Goal: Communication & Community: Answer question/provide support

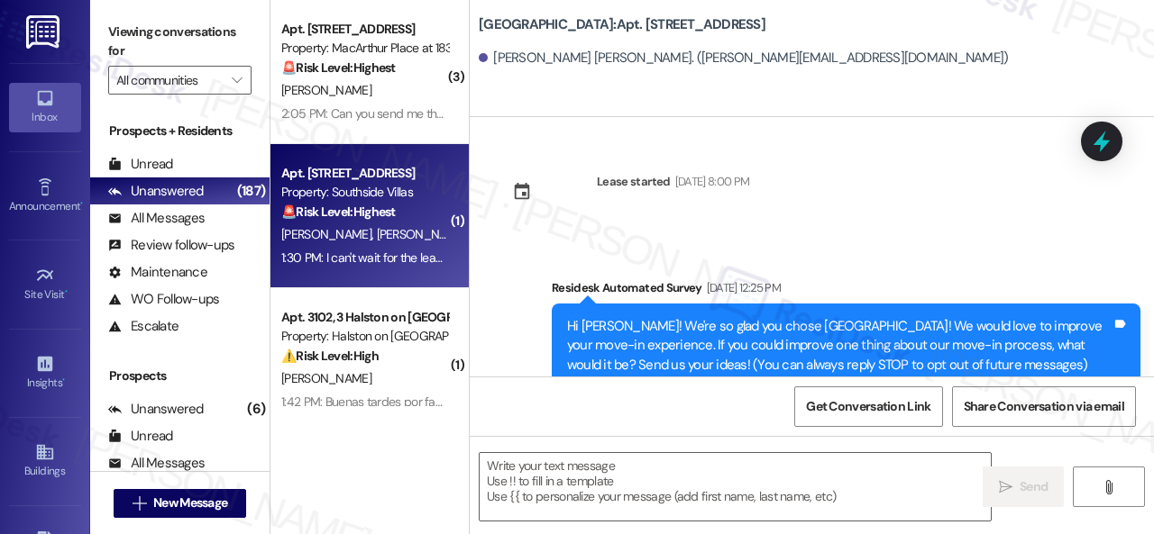
scroll to position [593, 0]
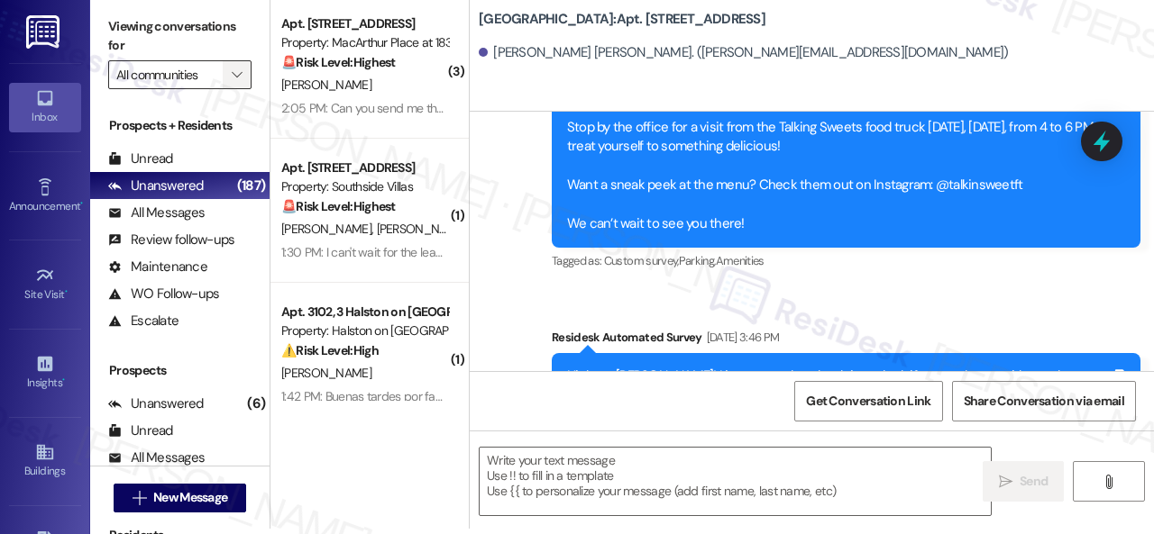
click at [243, 77] on span "" at bounding box center [236, 74] width 17 height 29
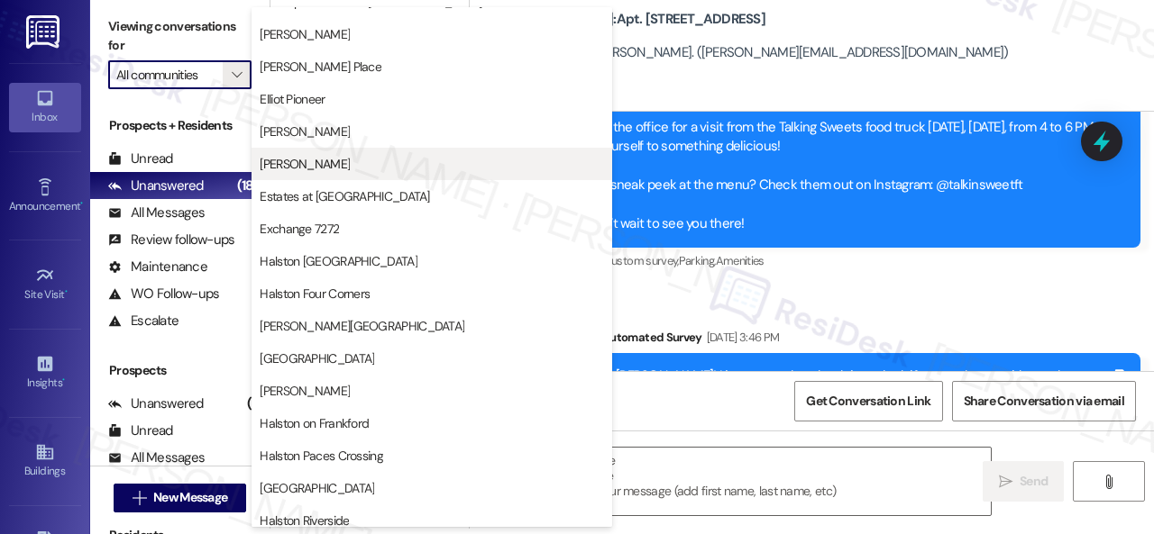
scroll to position [451, 0]
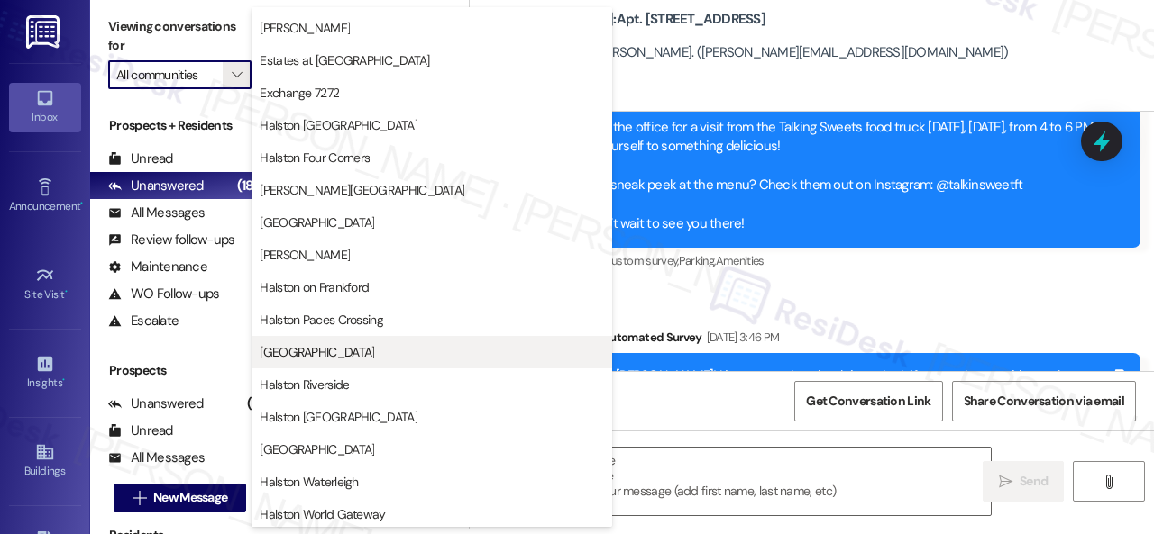
click at [328, 354] on span "[GEOGRAPHIC_DATA]" at bounding box center [317, 352] width 114 height 18
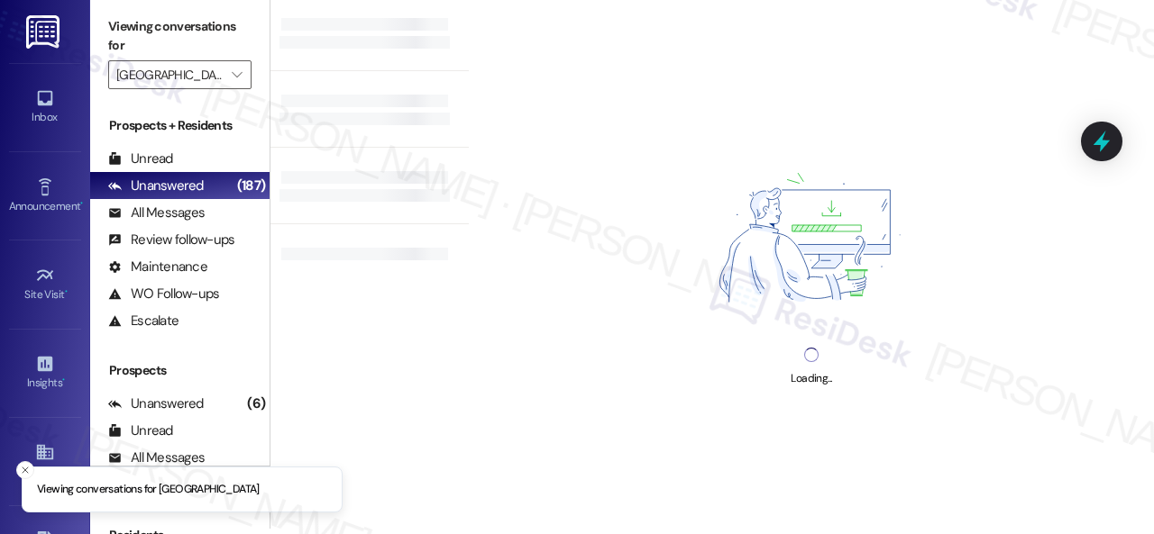
type input "[GEOGRAPHIC_DATA]"
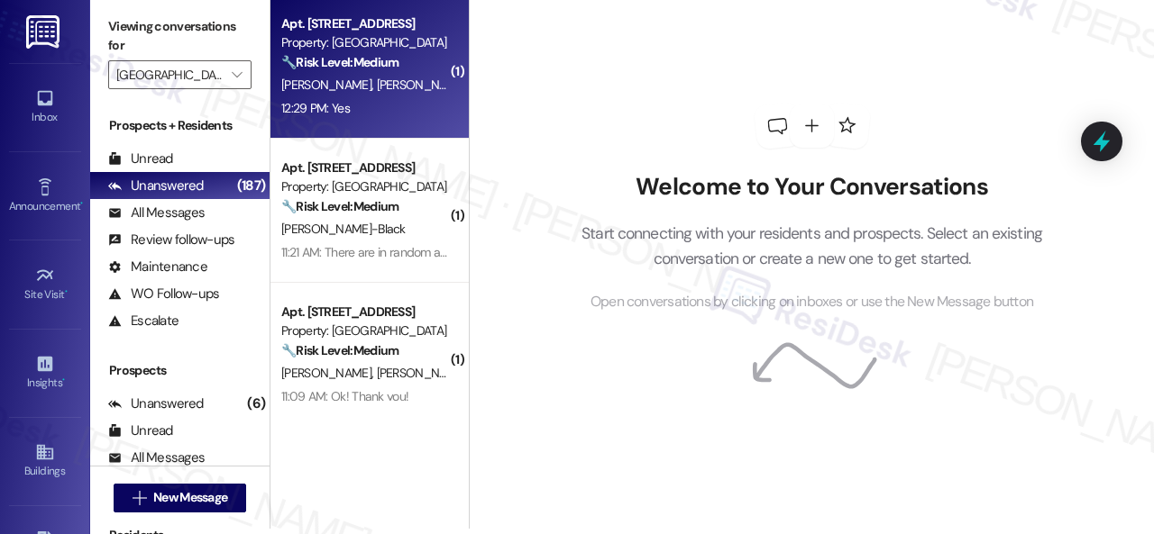
click at [387, 112] on div "12:29 PM: Yes 12:29 PM: Yes" at bounding box center [364, 108] width 170 height 23
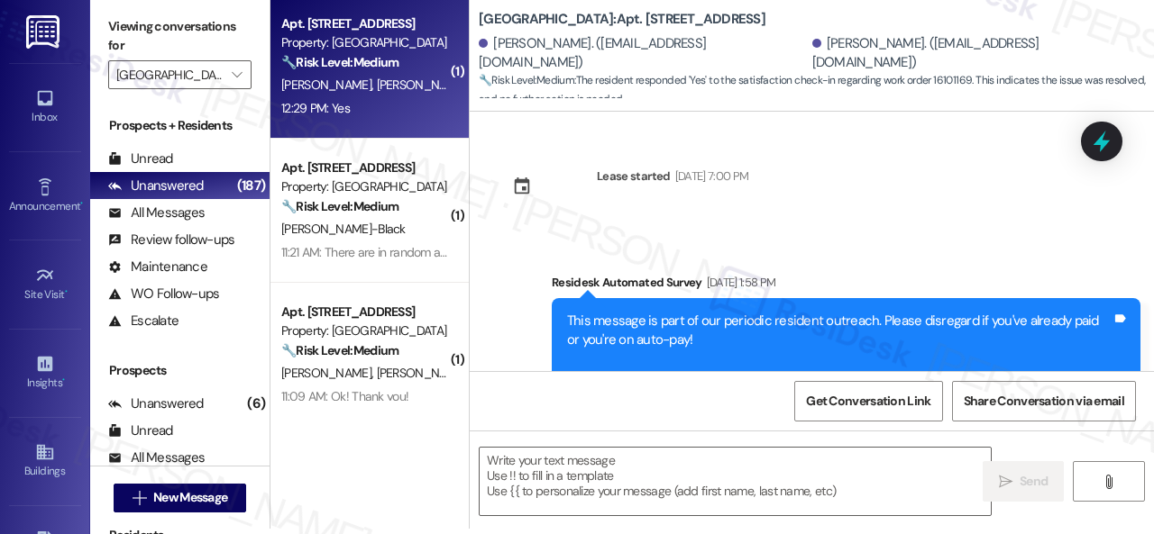
type textarea "Fetching suggested responses. Please feel free to read through the conversation…"
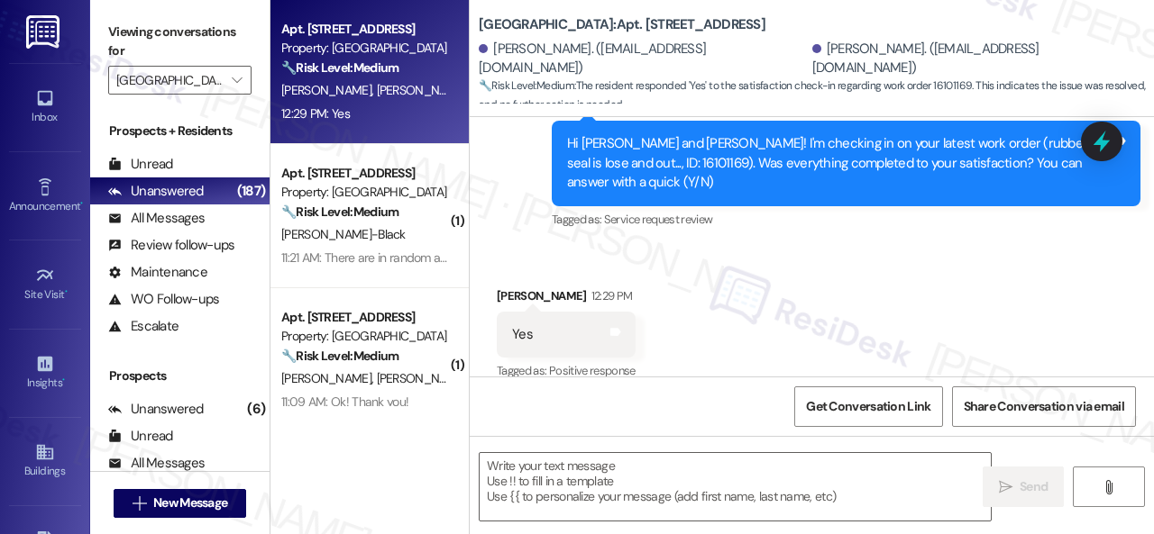
scroll to position [11592, 0]
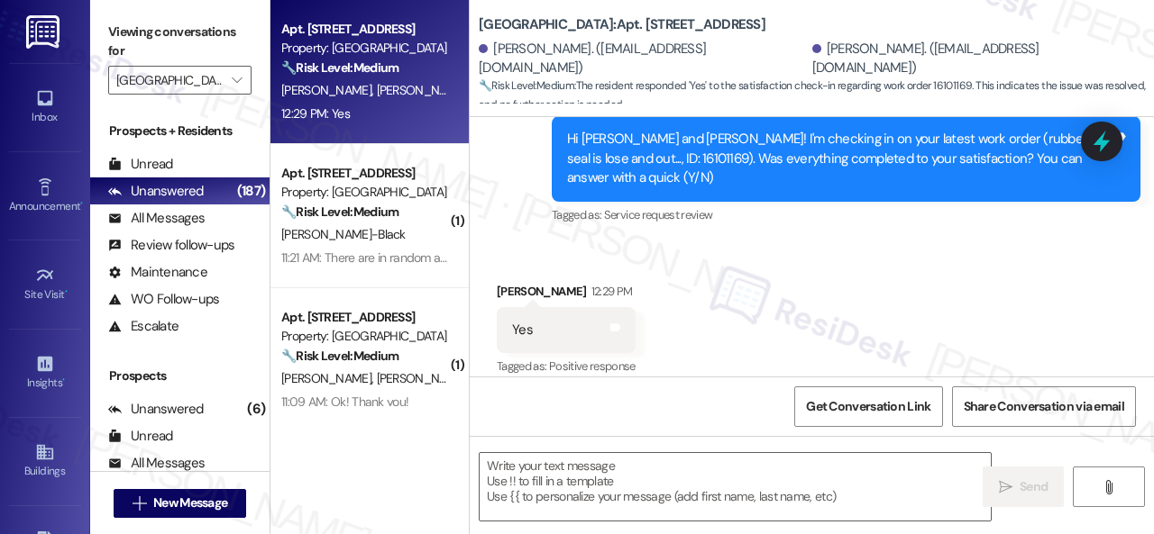
click at [550, 246] on div "Received via SMS [PERSON_NAME] 12:29 PM Yes Tags and notes Tagged as: Positive …" at bounding box center [812, 318] width 684 height 152
click at [548, 470] on textarea at bounding box center [734, 487] width 511 height 68
paste textarea "We're glad to hear everything’s taken care of. If your experience at {{property…"
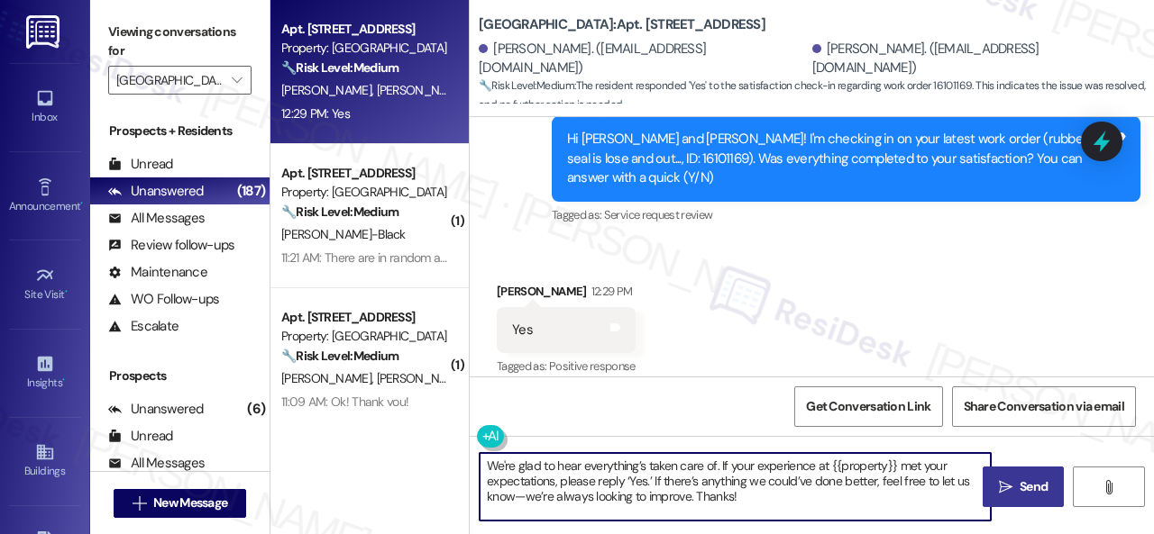
type textarea "We're glad to hear everything’s taken care of. If your experience at {{property…"
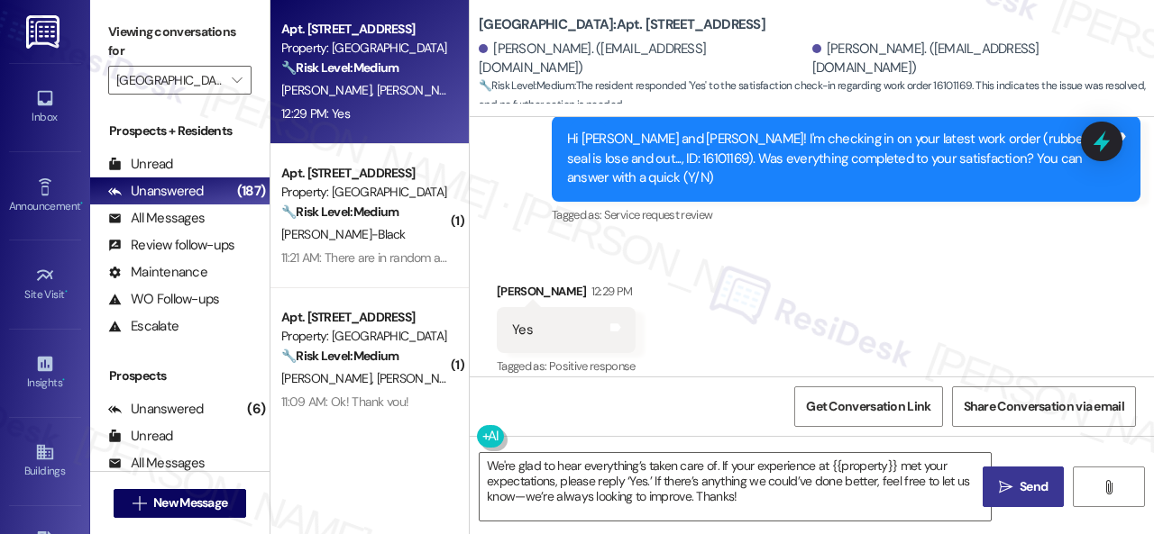
click at [1019, 480] on span "Send" at bounding box center [1033, 487] width 28 height 19
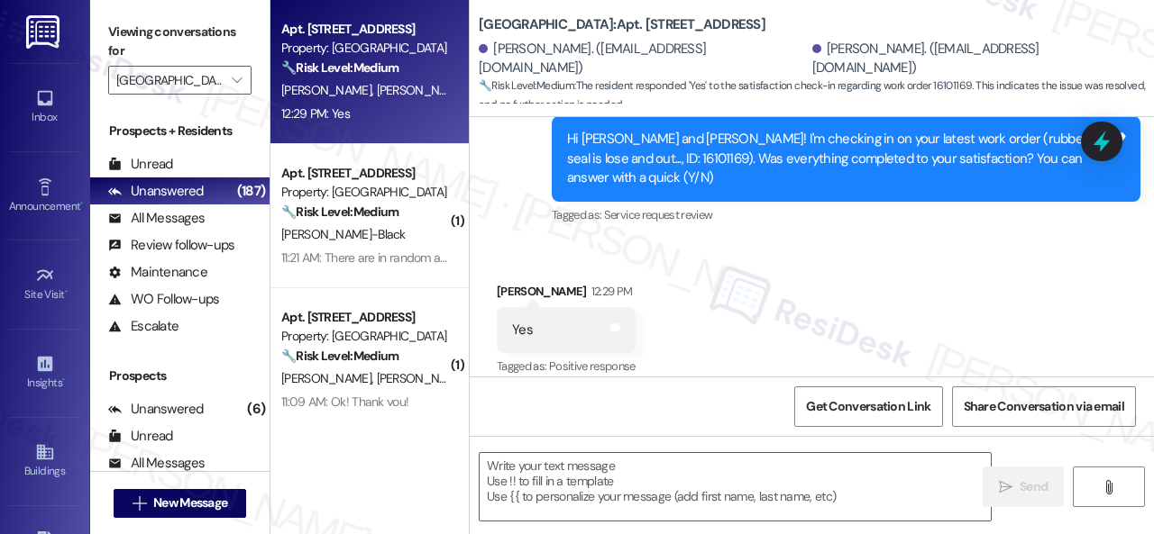
scroll to position [11591, 0]
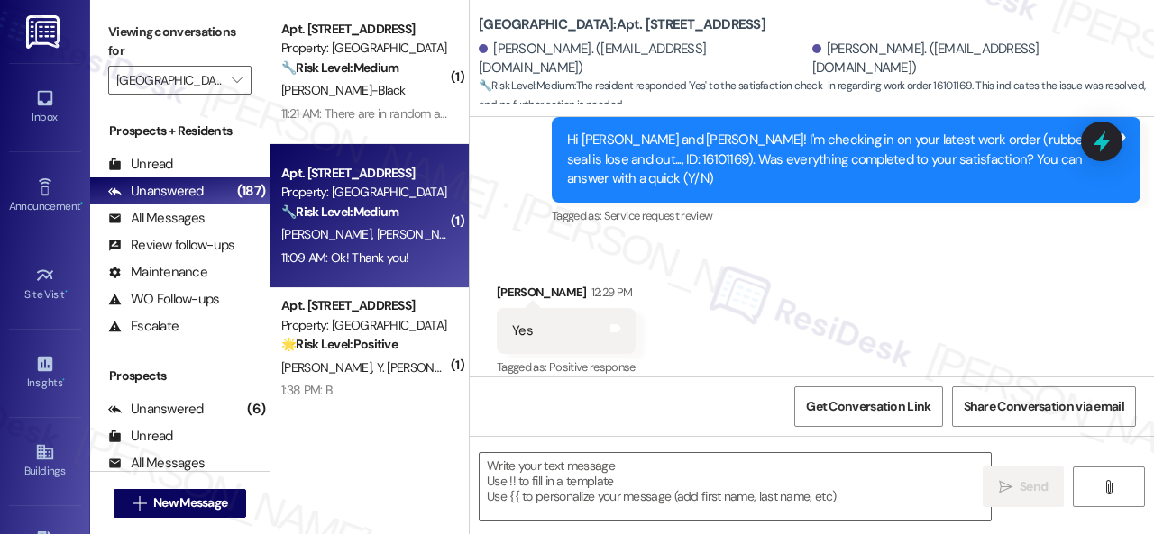
click at [395, 224] on div "[PERSON_NAME] [PERSON_NAME]" at bounding box center [364, 235] width 170 height 23
type textarea "Fetching suggested responses. Please feel free to read through the conversation…"
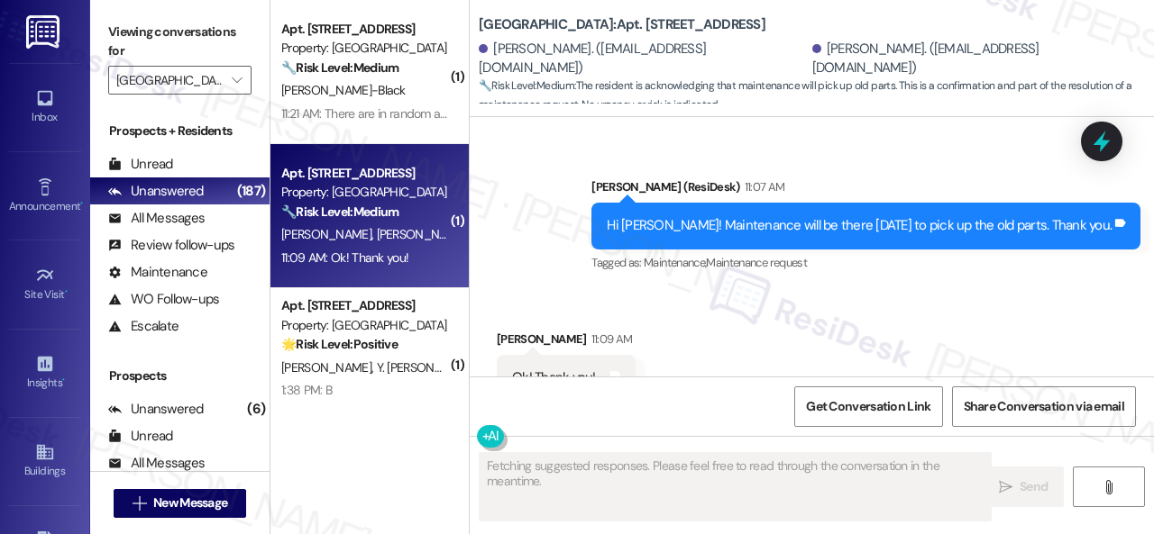
scroll to position [6206, 0]
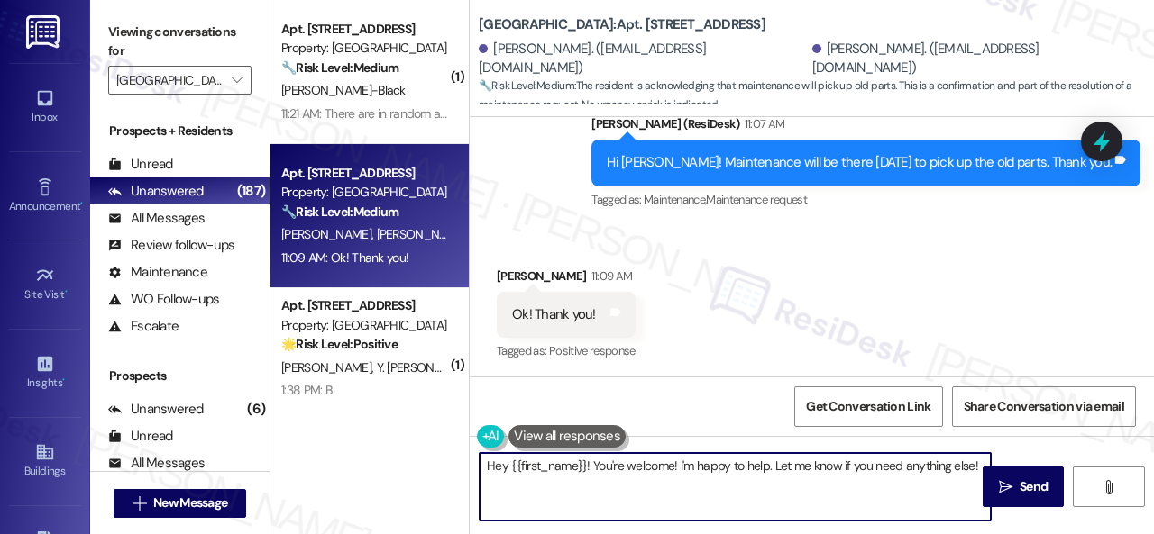
click at [626, 471] on textarea "Hey {{first_name}}! You're welcome! I'm happy to help. Let me know if you need …" at bounding box center [734, 487] width 511 height 68
type textarea "You're welcome!"
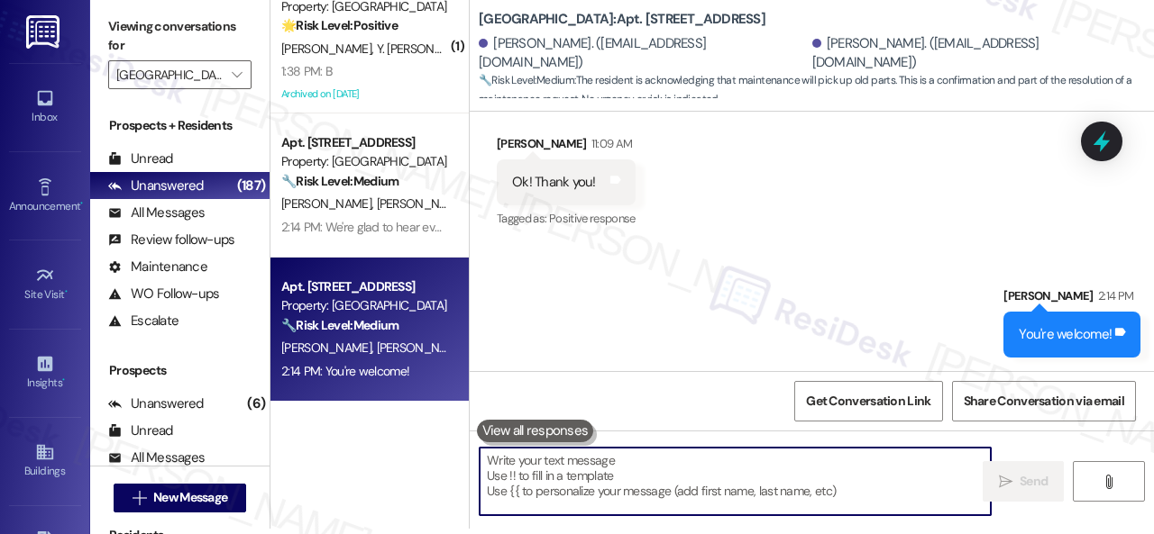
scroll to position [0, 0]
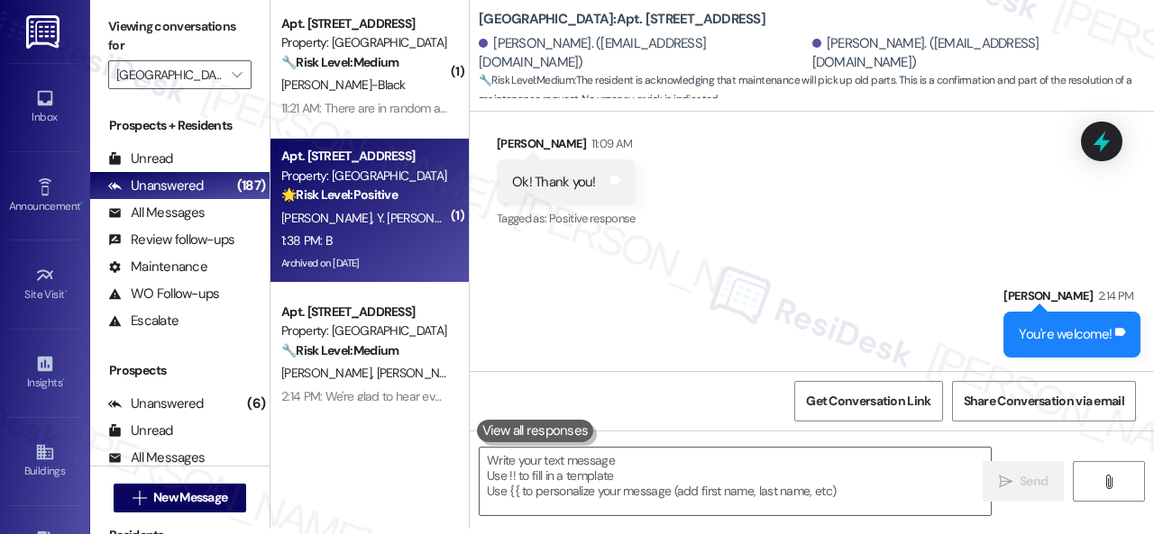
click at [373, 243] on div "1:38 PM: B 1:38 PM: B" at bounding box center [364, 241] width 170 height 23
type textarea "Fetching suggested responses. Please feel free to read through the conversation…"
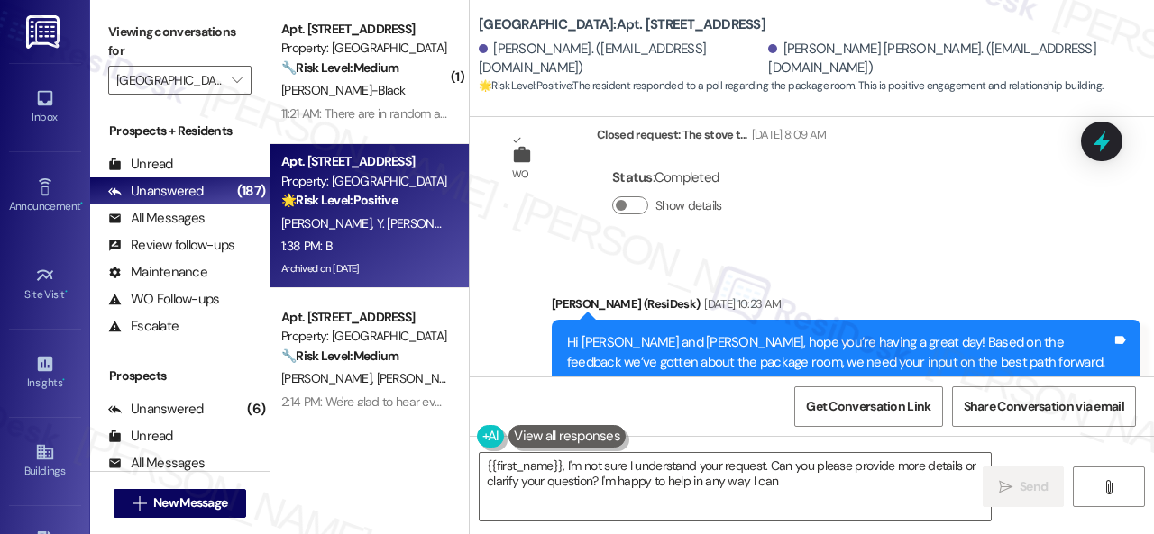
type textarea "{{first_name}}, I'm not sure I understand your request. Can you please provide …"
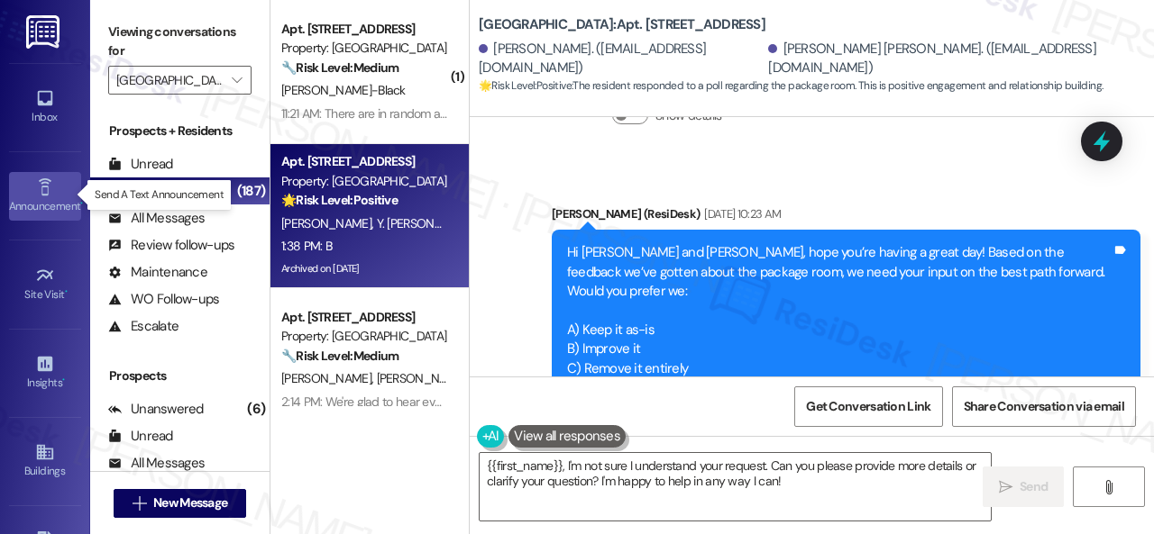
click at [38, 193] on icon at bounding box center [45, 188] width 20 height 20
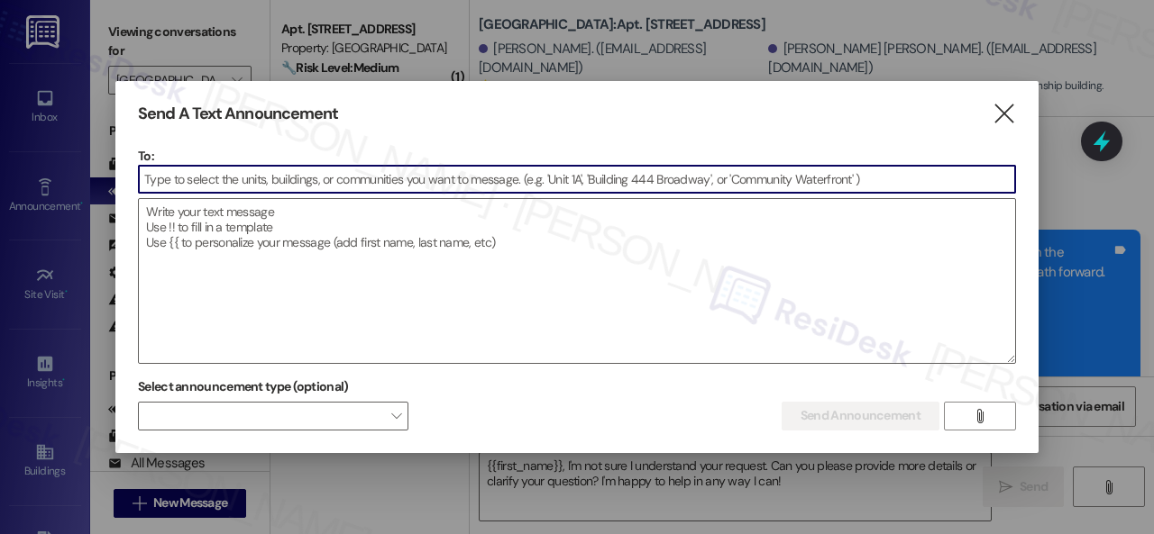
click at [429, 177] on input at bounding box center [577, 179] width 876 height 27
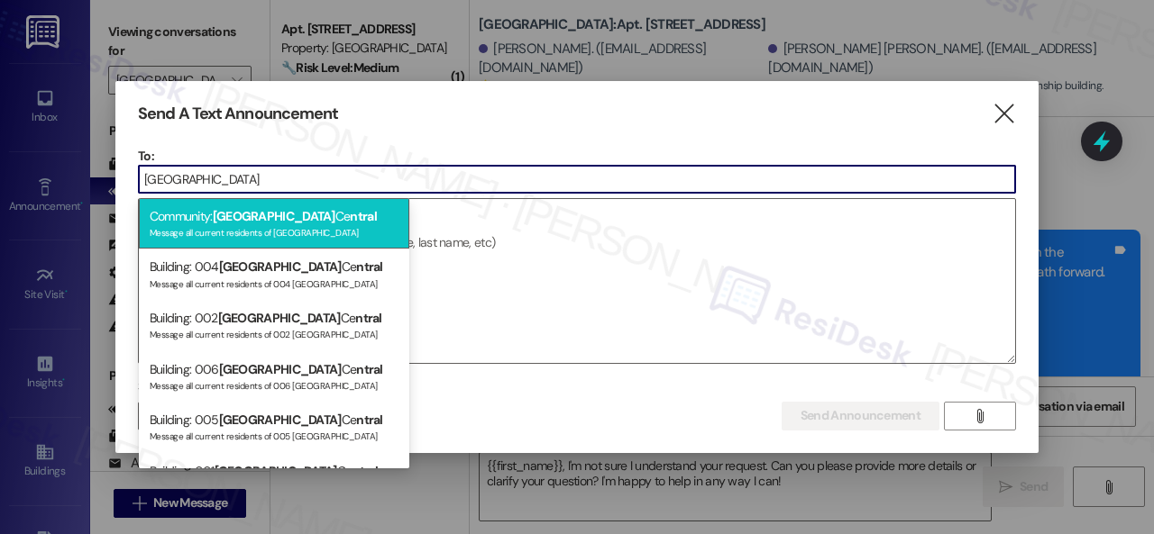
type input "[GEOGRAPHIC_DATA]"
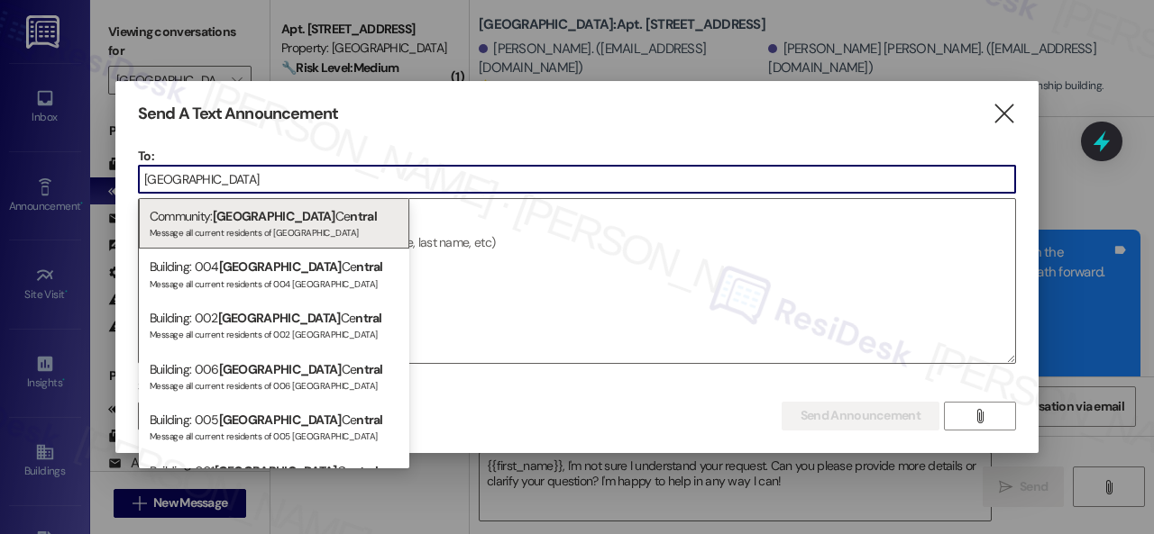
click at [1089, 333] on div at bounding box center [577, 267] width 1154 height 534
click at [1003, 123] on icon "" at bounding box center [1003, 114] width 24 height 19
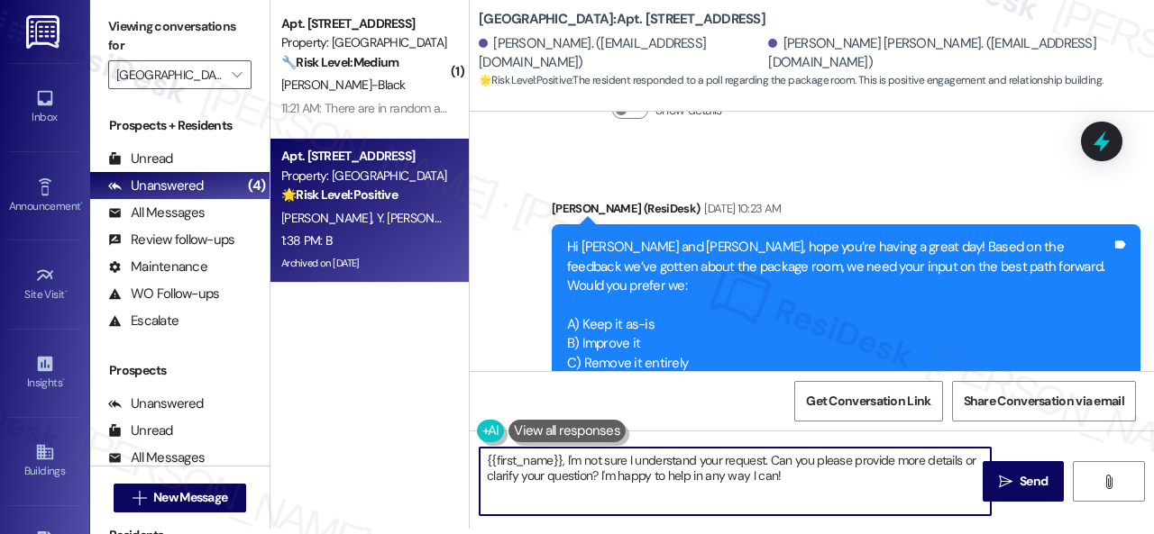
drag, startPoint x: 790, startPoint y: 484, endPoint x: 402, endPoint y: 444, distance: 389.6
click at [402, 444] on div "( 1 ) Apt. [STREET_ADDRESS] Property: [GEOGRAPHIC_DATA] Central 🔧 Risk Level: M…" at bounding box center [711, 262] width 883 height 534
paste textarea "Could you describe what improvements would make the service better for you?"
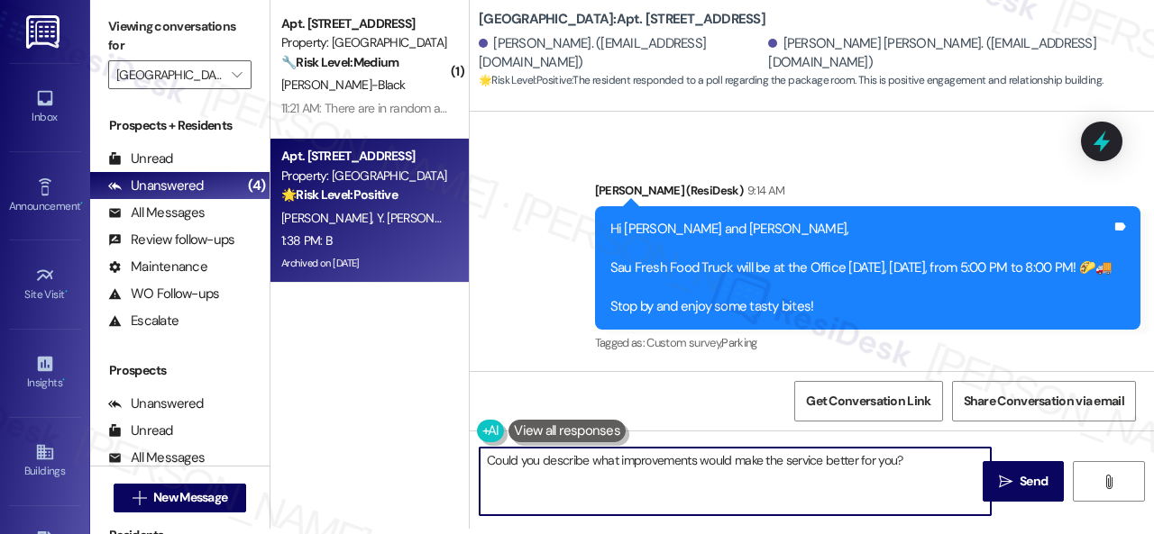
scroll to position [25321, 0]
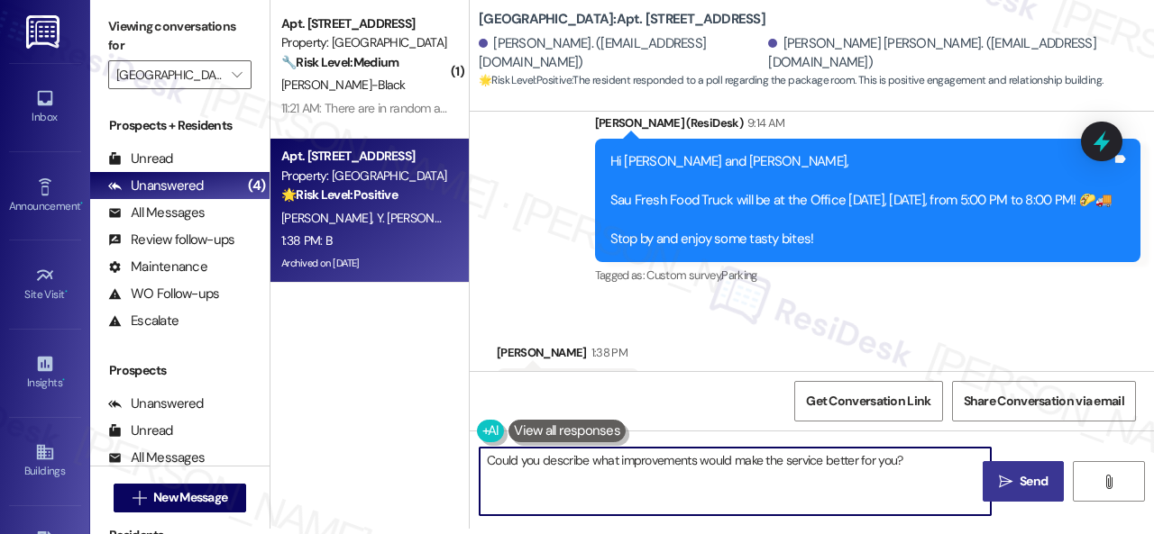
type textarea "Could you describe what improvements would make the service better for you?"
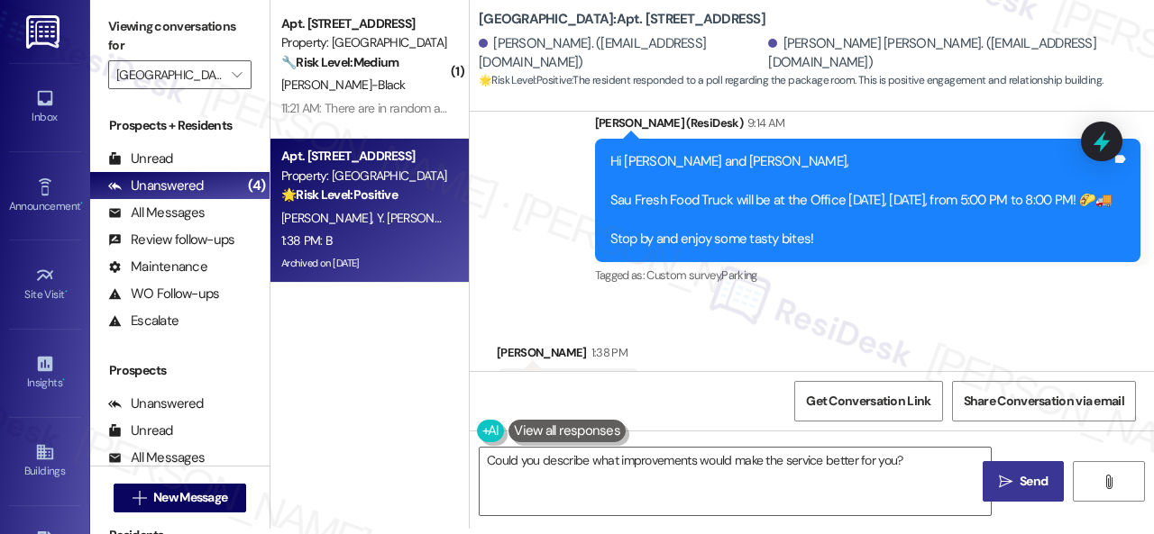
click at [1027, 478] on span "Send" at bounding box center [1033, 481] width 28 height 19
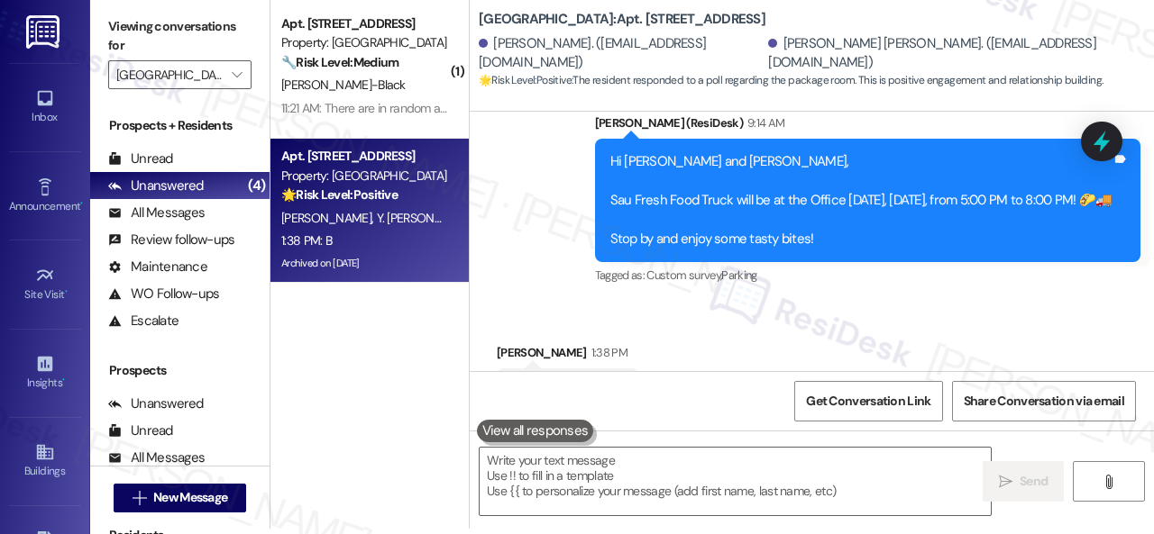
scroll to position [25320, 0]
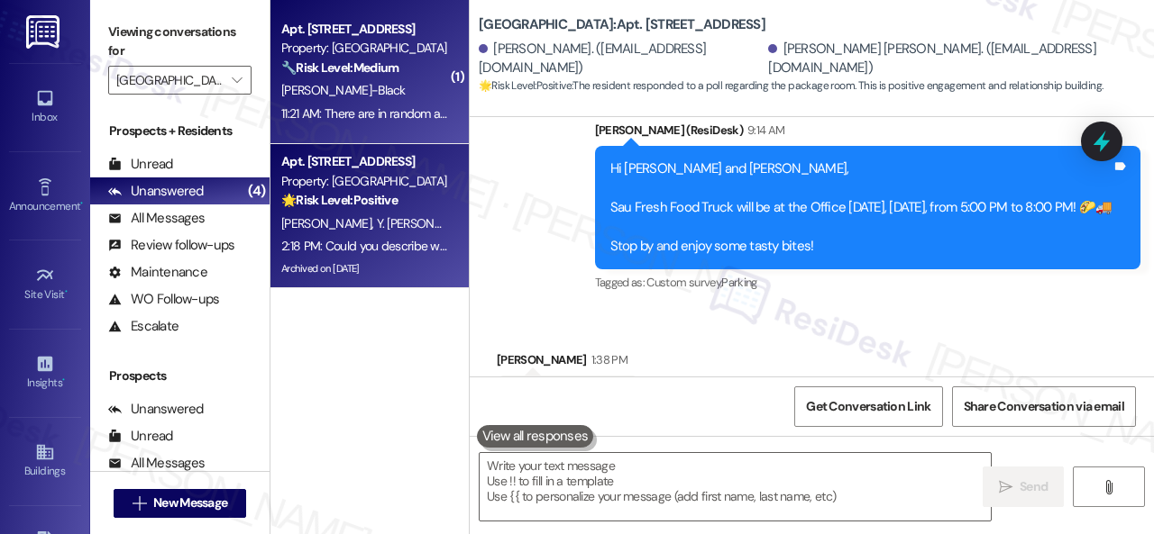
click at [422, 104] on div "11:21 AM: There are in random areas, grassy areas, going to be worse now with t…" at bounding box center [364, 114] width 170 height 23
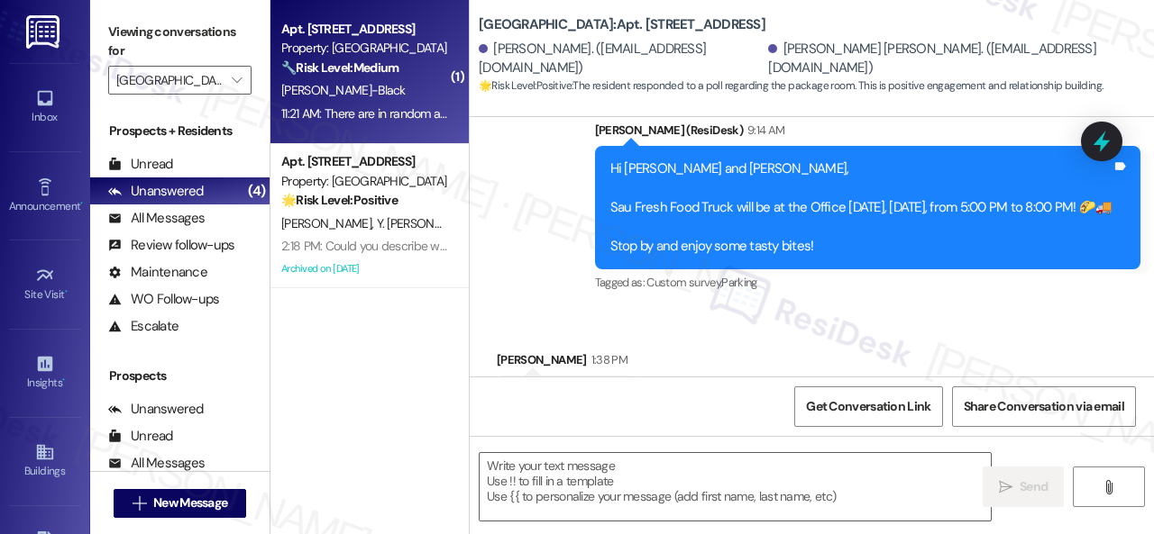
type textarea "Fetching suggested responses. Please feel free to read through the conversation…"
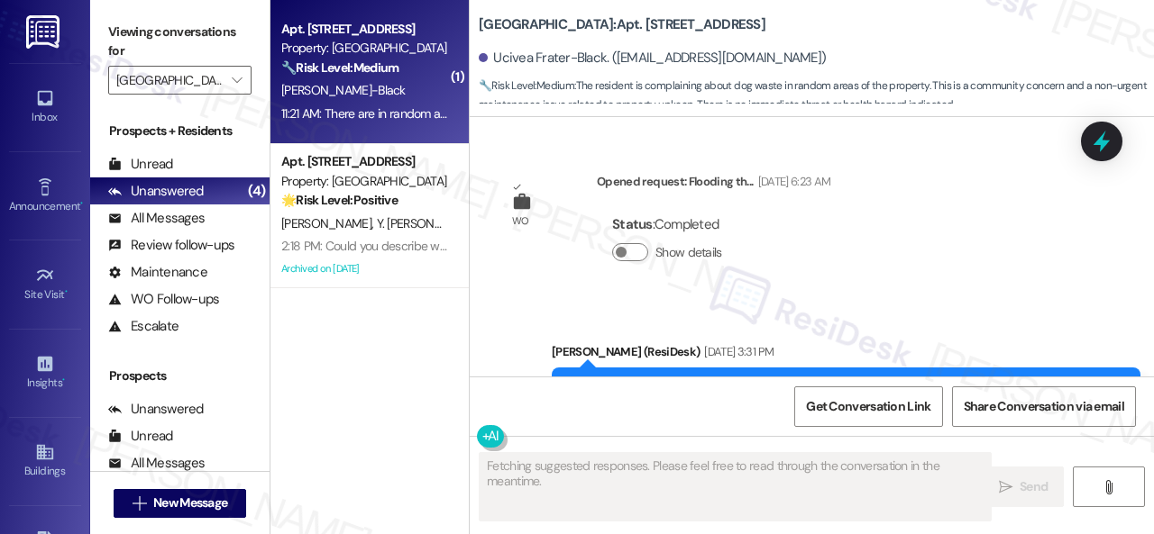
scroll to position [32968, 0]
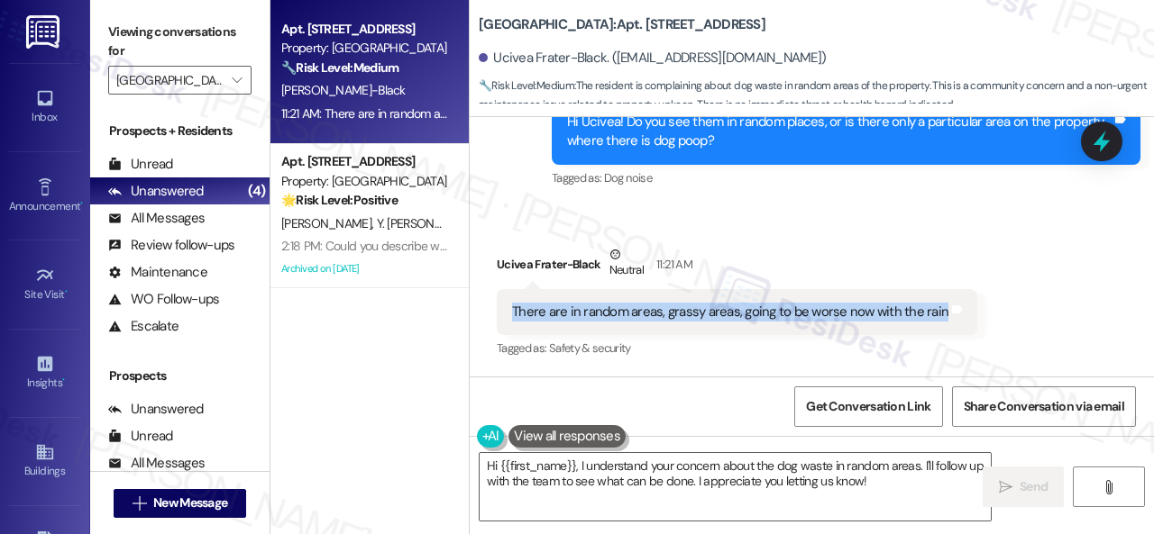
drag, startPoint x: 514, startPoint y: 316, endPoint x: 934, endPoint y: 320, distance: 420.0
click at [934, 320] on div "There are in random areas, grassy areas, going to be worse now with the rain" at bounding box center [730, 312] width 436 height 19
copy div "There are in random areas, grassy areas, going to be worse now with the rain"
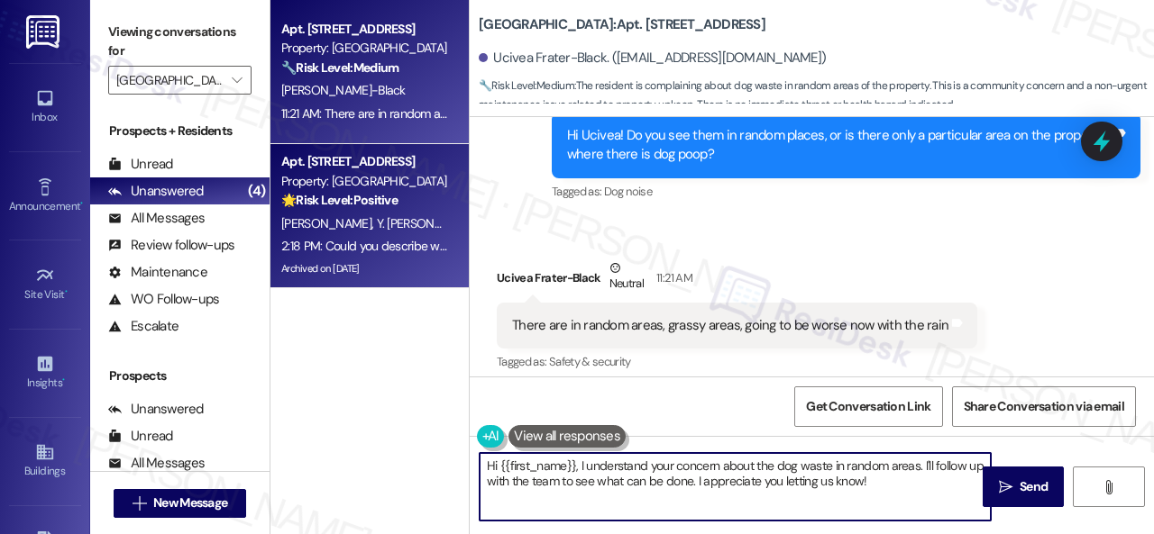
drag, startPoint x: 837, startPoint y: 469, endPoint x: 301, endPoint y: 280, distance: 568.4
click at [394, 332] on div "Apt. [STREET_ADDRESS] Property: [GEOGRAPHIC_DATA] Central 🔧 Risk Level: Medium …" at bounding box center [711, 267] width 883 height 534
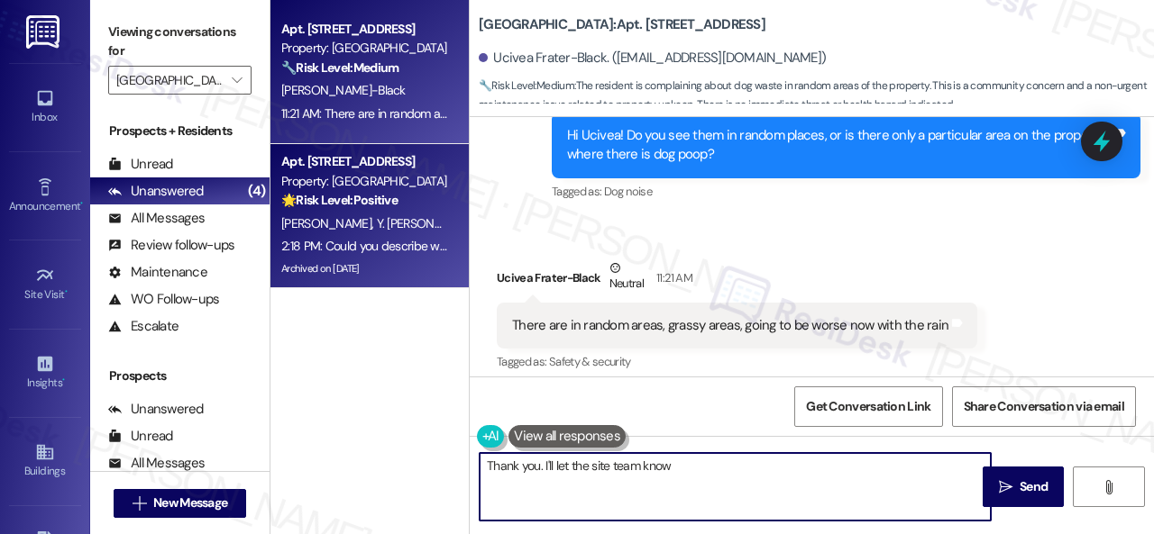
type textarea "Thank you. I'll let the site team know."
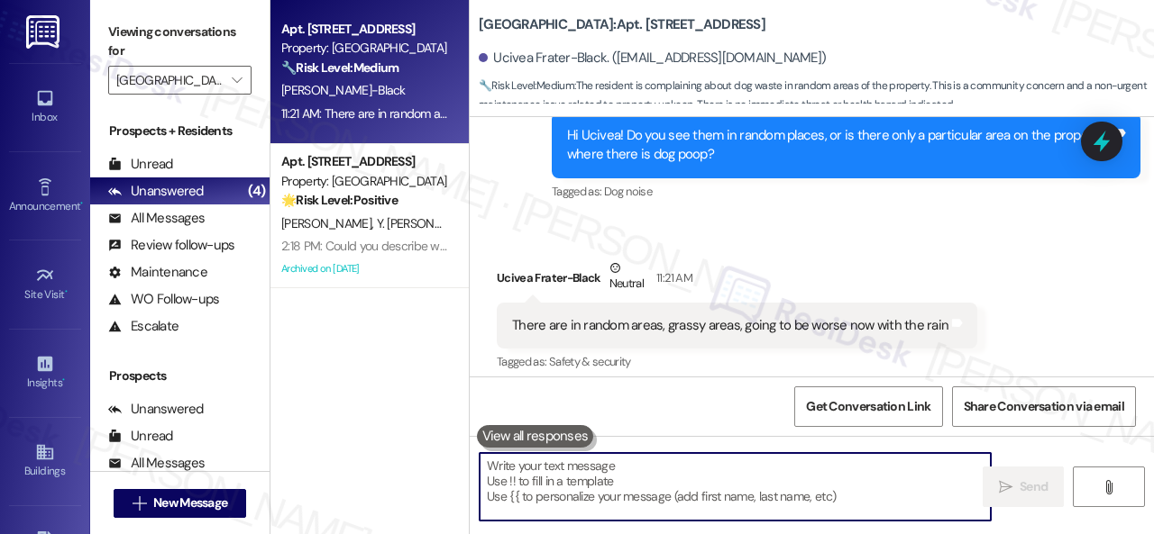
scroll to position [32967, 0]
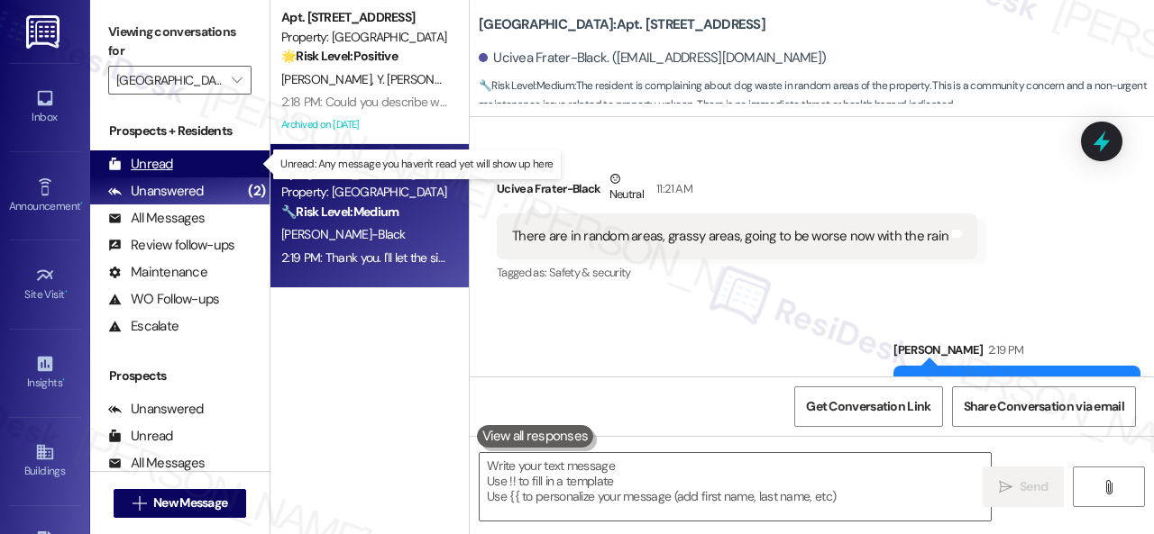
click at [146, 168] on div "Unread" at bounding box center [140, 164] width 65 height 19
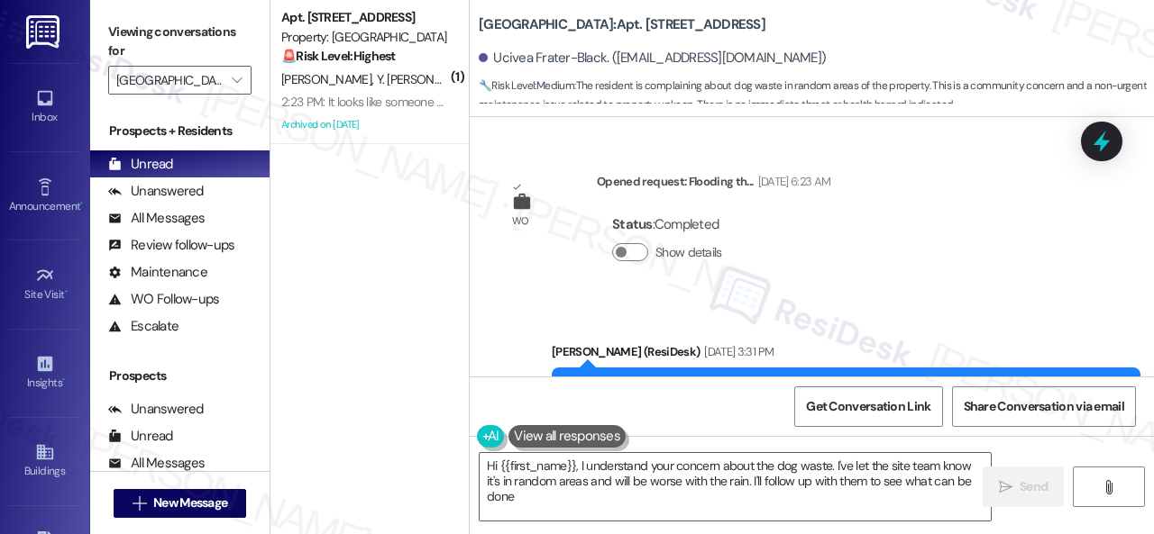
type textarea "Hi {{first_name}}, I understand your concern about the dog waste. I've let the …"
